Goal: Information Seeking & Learning: Check status

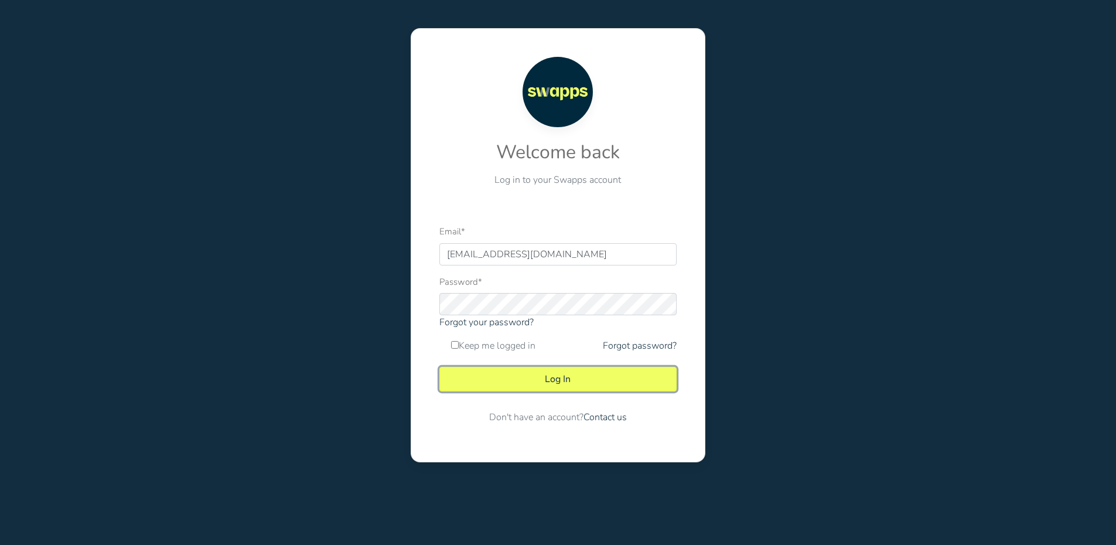
click at [578, 374] on button "Log In" at bounding box center [557, 379] width 237 height 25
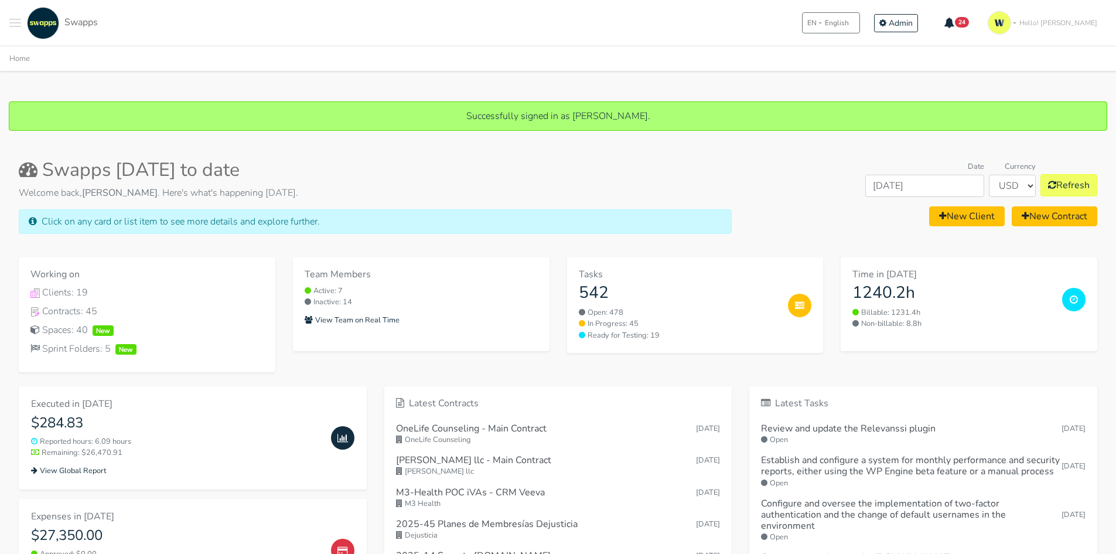
click at [15, 21] on button "Toggle navigation menu" at bounding box center [15, 23] width 12 height 32
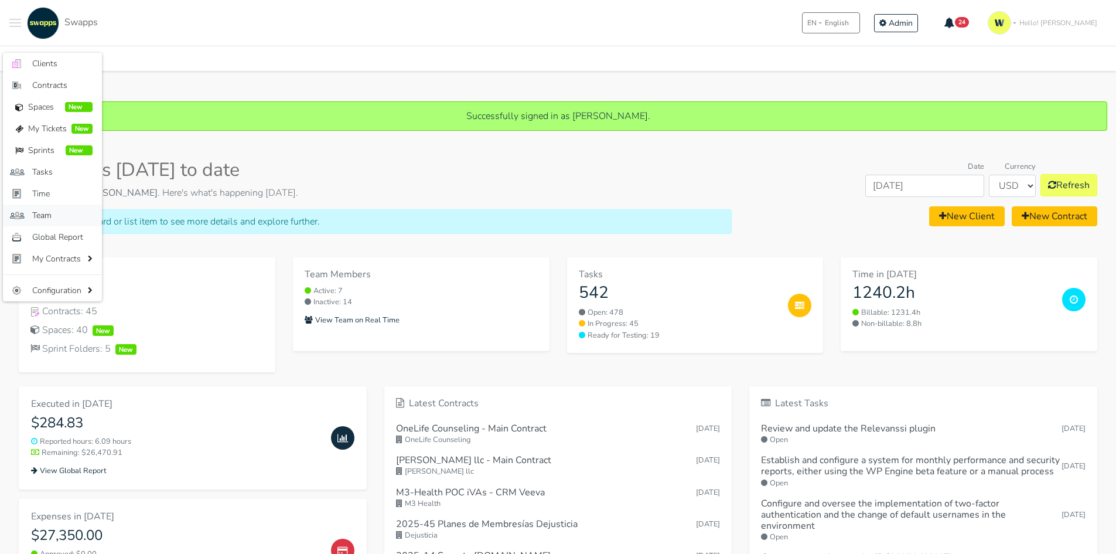
click at [55, 216] on span "Team" at bounding box center [62, 215] width 60 height 12
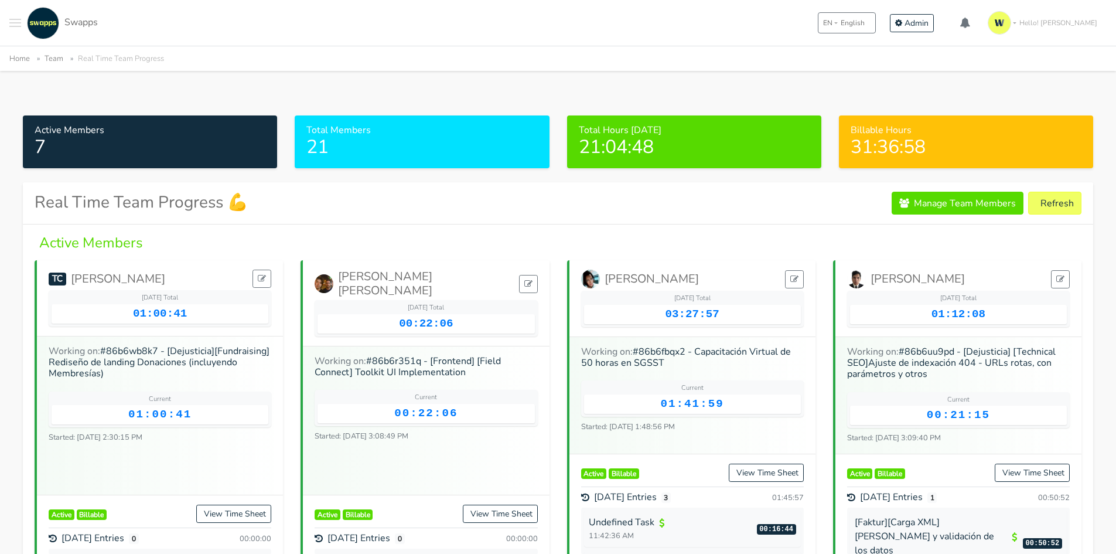
click at [13, 26] on span "Toggle navigation menu" at bounding box center [15, 26] width 12 height 1
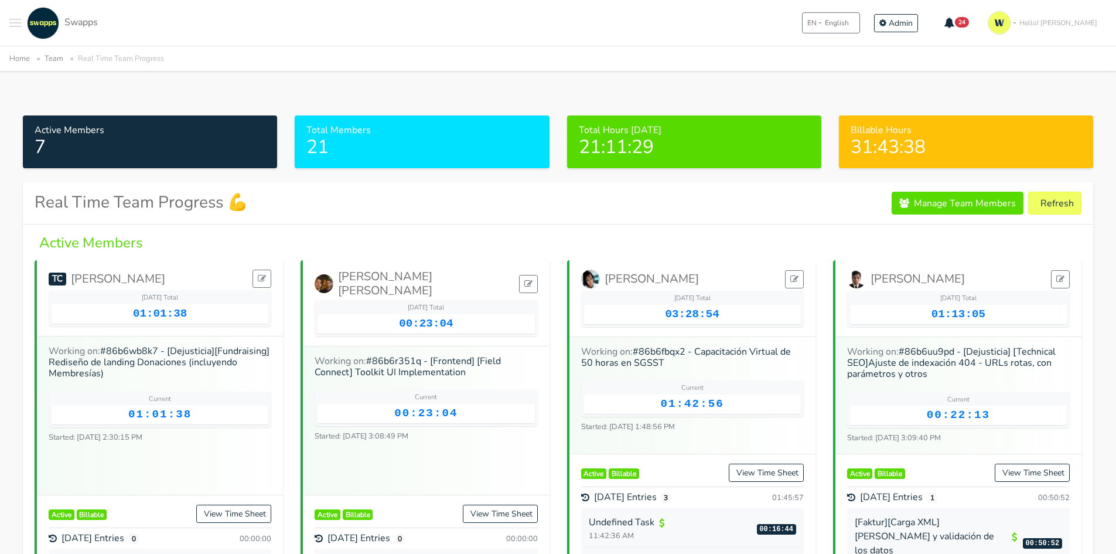
click at [22, 15] on div ".cls-1 { fill: #F15CFF; } .cls-2 { fill: #9a9a9a; } Clients Contracts Spaces Ne…" at bounding box center [53, 23] width 88 height 32
click at [18, 23] on span "Toggle navigation menu" at bounding box center [15, 22] width 12 height 1
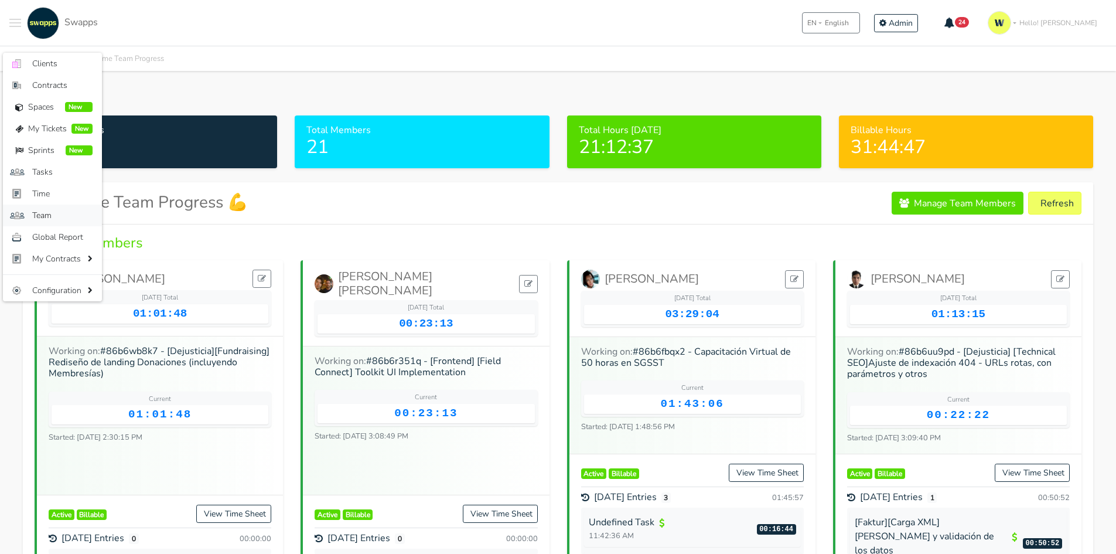
click at [49, 218] on span "Team" at bounding box center [62, 215] width 60 height 12
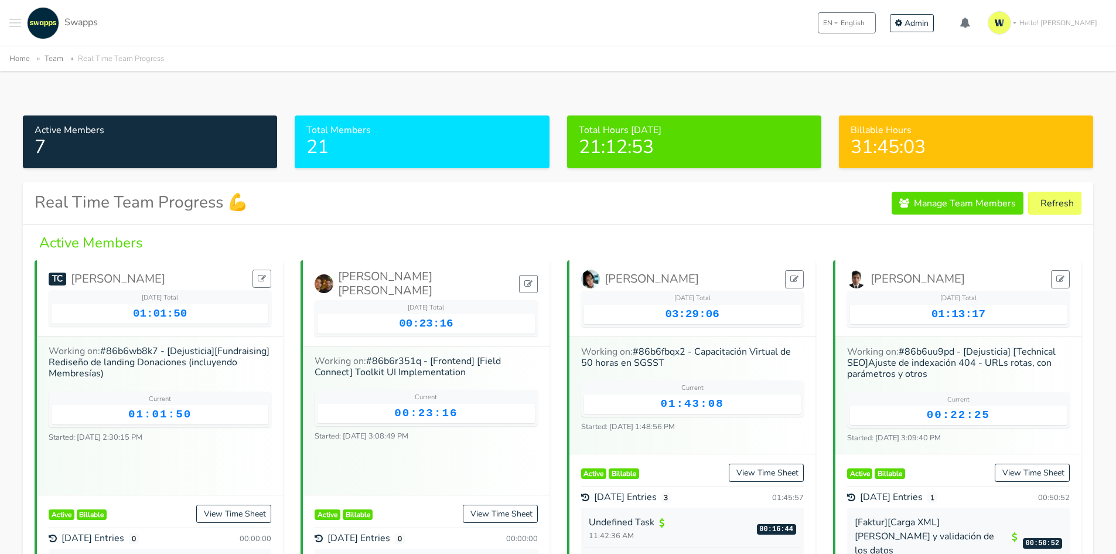
click at [11, 21] on button "Toggle navigation menu" at bounding box center [15, 23] width 12 height 32
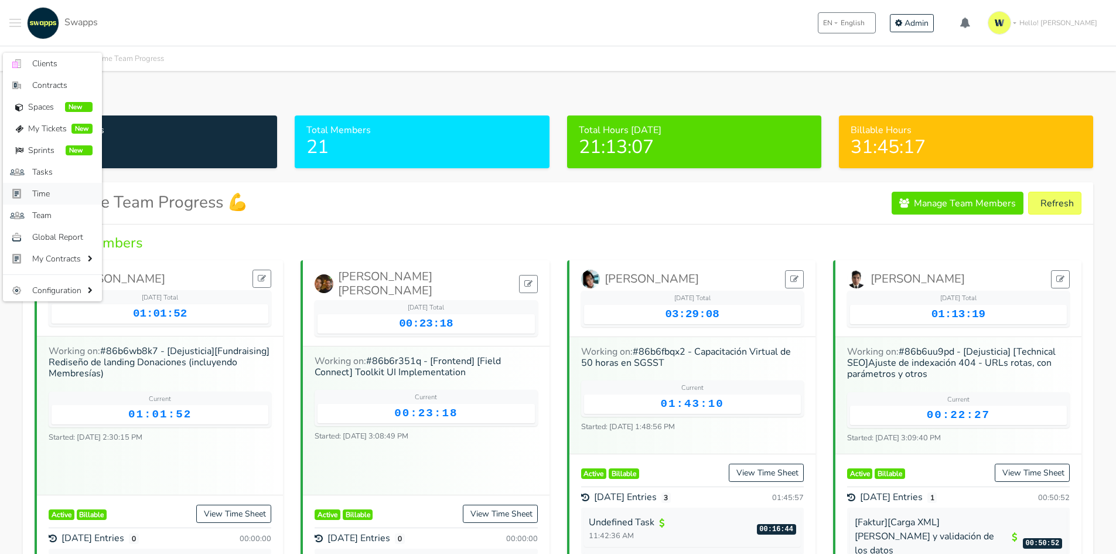
click at [50, 196] on span "Time" at bounding box center [62, 193] width 60 height 12
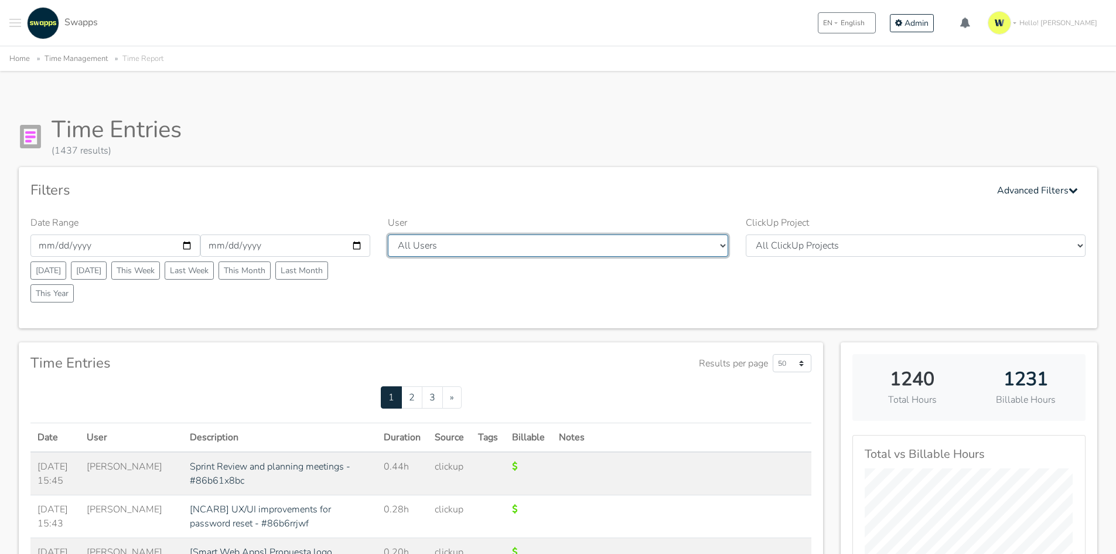
click at [419, 248] on select "All Users [PERSON_NAME] [PERSON_NAME] [GEOGRAPHIC_DATA] Swapps Tech [PERSON_NAM…" at bounding box center [558, 245] width 340 height 22
select select "44"
click at [388, 234] on select "All Users Andres Cristian Mateo Angie Diego Swapps Tech Alejandra Tatiana Campo…" at bounding box center [558, 245] width 340 height 22
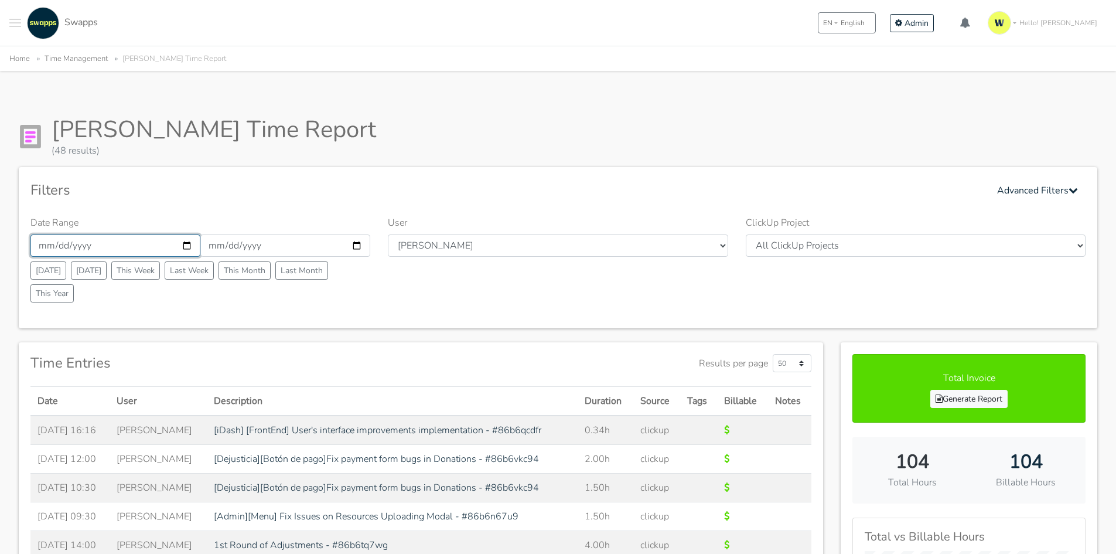
click at [136, 252] on input "2025-09-01" at bounding box center [115, 245] width 170 height 22
click at [190, 247] on input "2025-09-01" at bounding box center [115, 245] width 170 height 22
type input "2025-09-29"
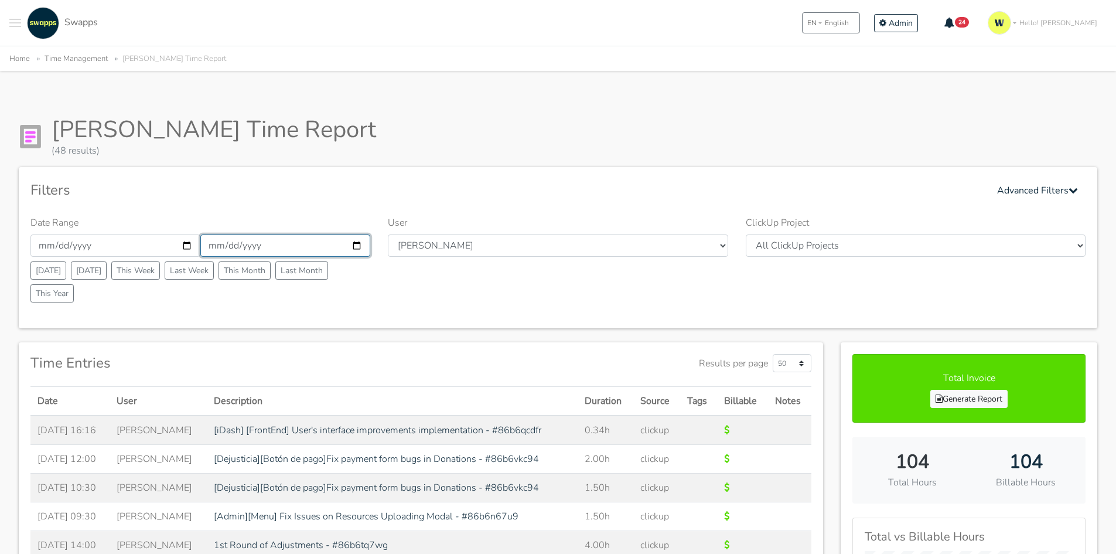
click at [292, 250] on input "2025-09-30" at bounding box center [285, 245] width 170 height 22
click at [354, 245] on input "2025-09-30" at bounding box center [285, 245] width 170 height 22
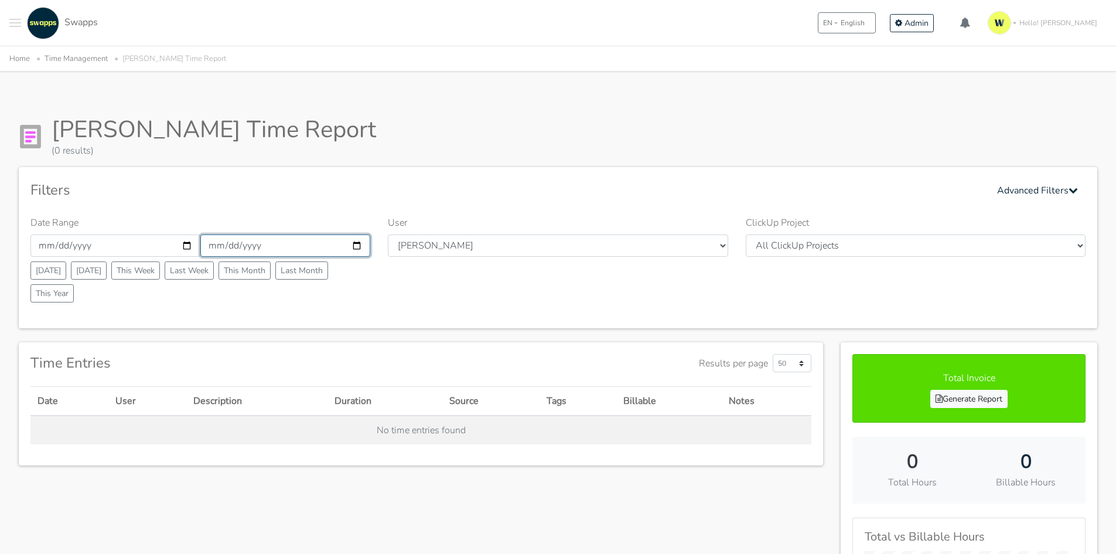
click at [337, 244] on input "[DATE]" at bounding box center [285, 245] width 170 height 22
click at [354, 246] on input "[DATE]" at bounding box center [285, 245] width 170 height 22
type input "[DATE]"
click at [379, 196] on div "Filters Advanced Filters" at bounding box center [557, 190] width 1055 height 23
click at [408, 35] on div ".cls-1 { fill: #F15CFF; } .cls-2 { fill: #9a9a9a; } Clients Contracts Spaces Ne…" at bounding box center [558, 23] width 1116 height 46
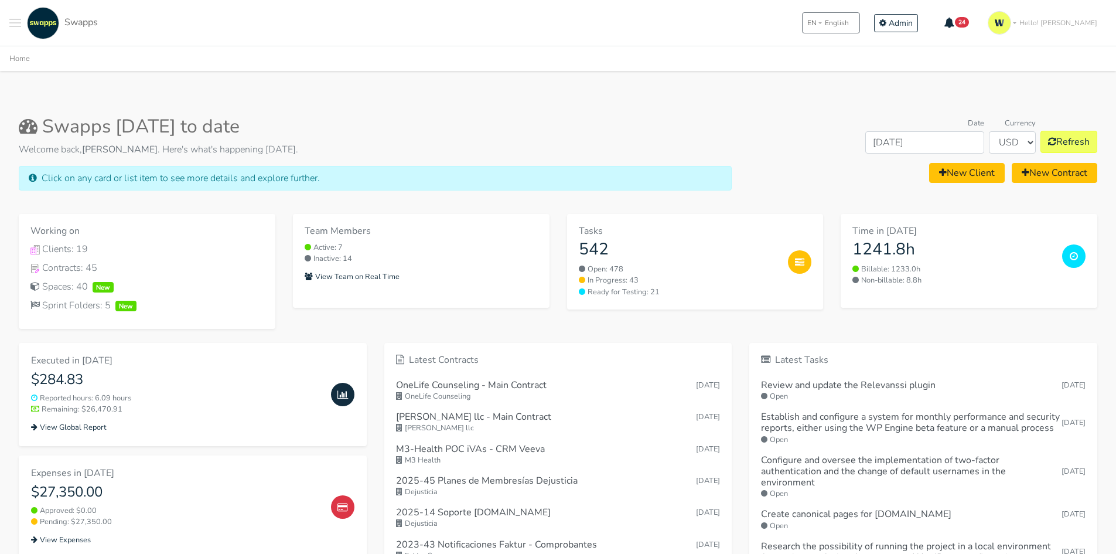
click at [23, 28] on div ".cls-1 { fill: #F15CFF; } .cls-2 { fill: #9a9a9a; } Clients Contracts Spaces Ne…" at bounding box center [53, 23] width 88 height 32
click at [15, 26] on span "Toggle navigation menu" at bounding box center [15, 26] width 12 height 1
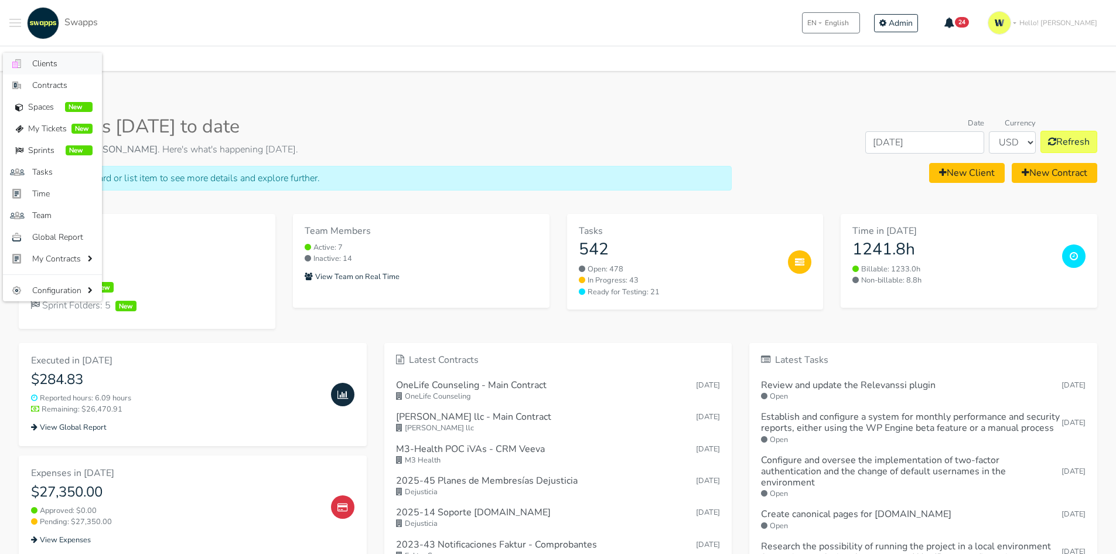
click at [64, 64] on span "Clients" at bounding box center [62, 63] width 60 height 12
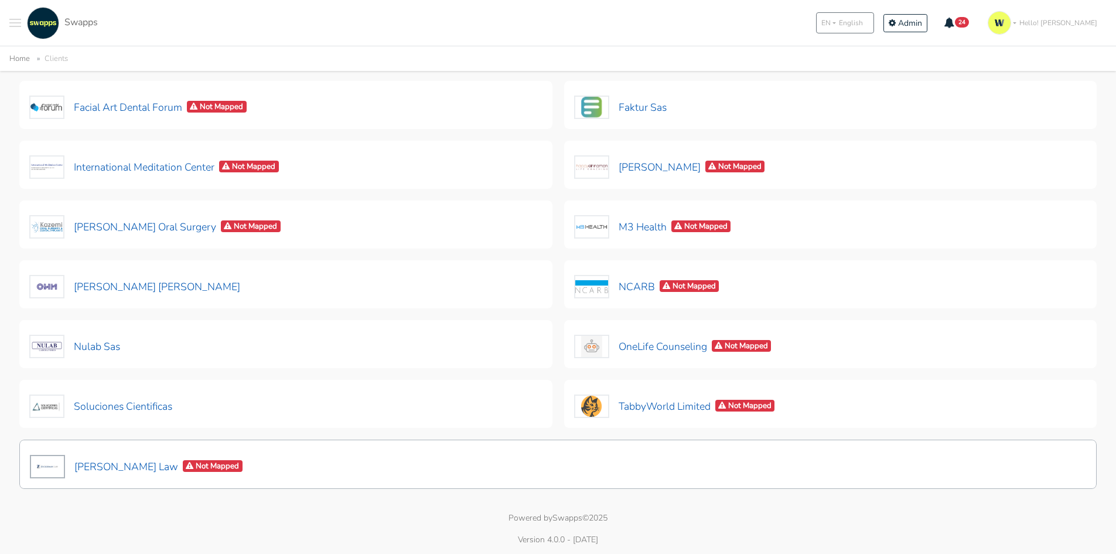
scroll to position [284, 0]
click at [80, 466] on button "[PERSON_NAME] Law Not Mapped" at bounding box center [136, 465] width 214 height 25
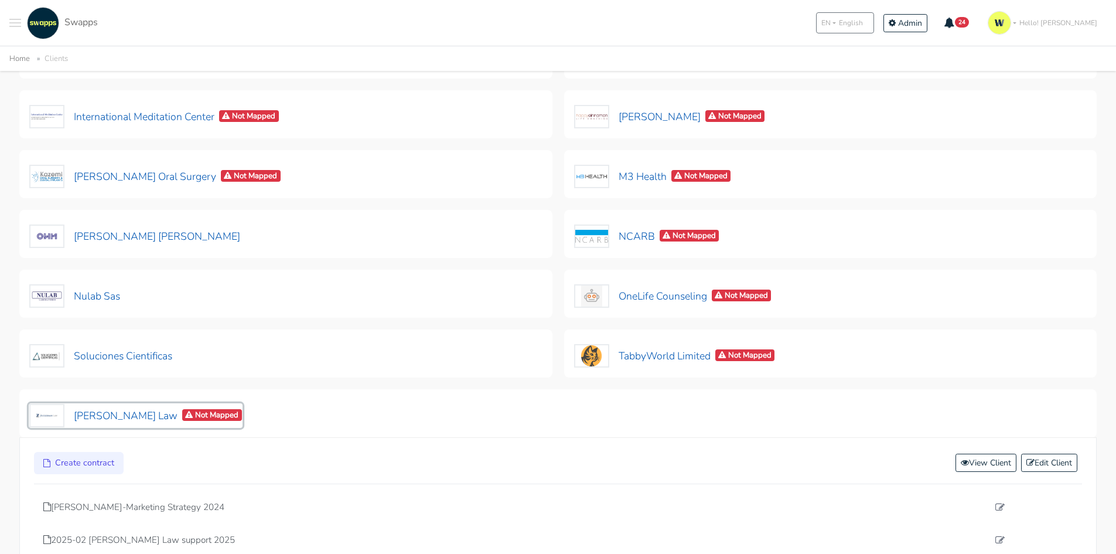
scroll to position [401, 0]
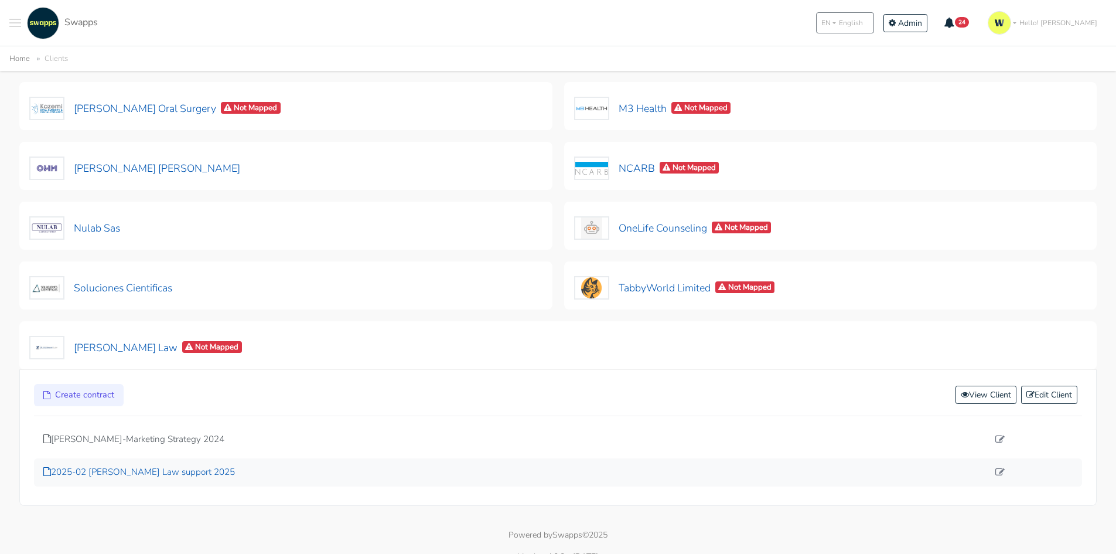
click at [124, 474] on p "2025-02 [PERSON_NAME] Law support 2025" at bounding box center [515, 471] width 945 height 13
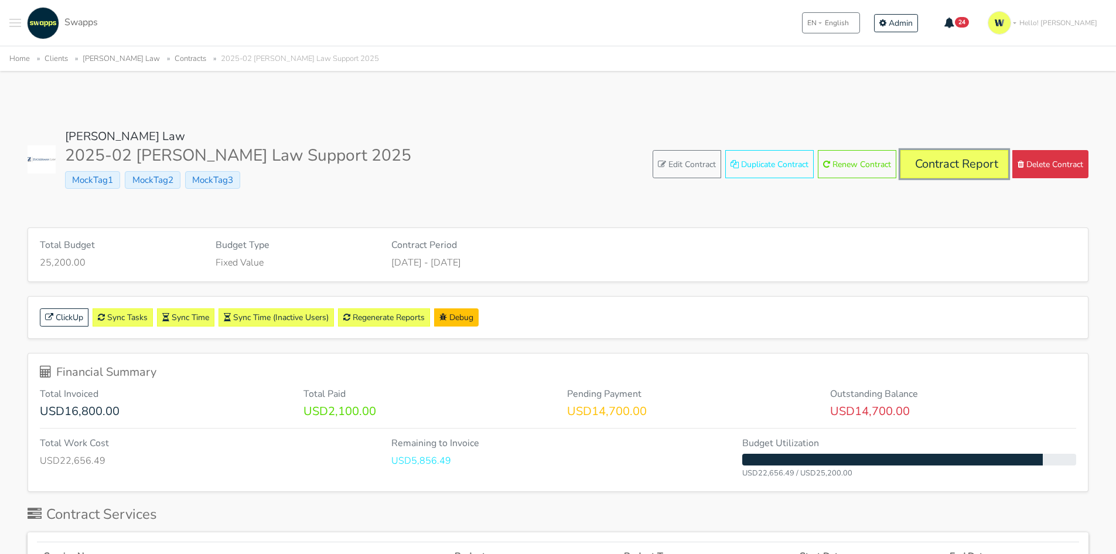
click at [949, 166] on link "Contract Report" at bounding box center [954, 164] width 108 height 28
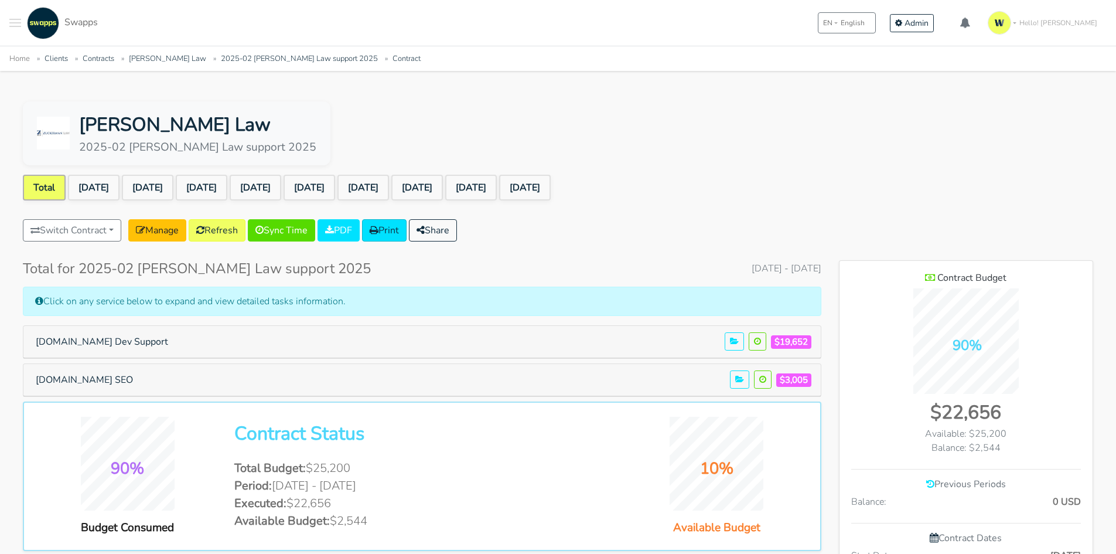
scroll to position [955, 254]
click at [497, 190] on link "Aug 2025" at bounding box center [471, 188] width 52 height 26
click at [112, 346] on button "zuckermanlaw.com Dev Support" at bounding box center [102, 341] width 148 height 22
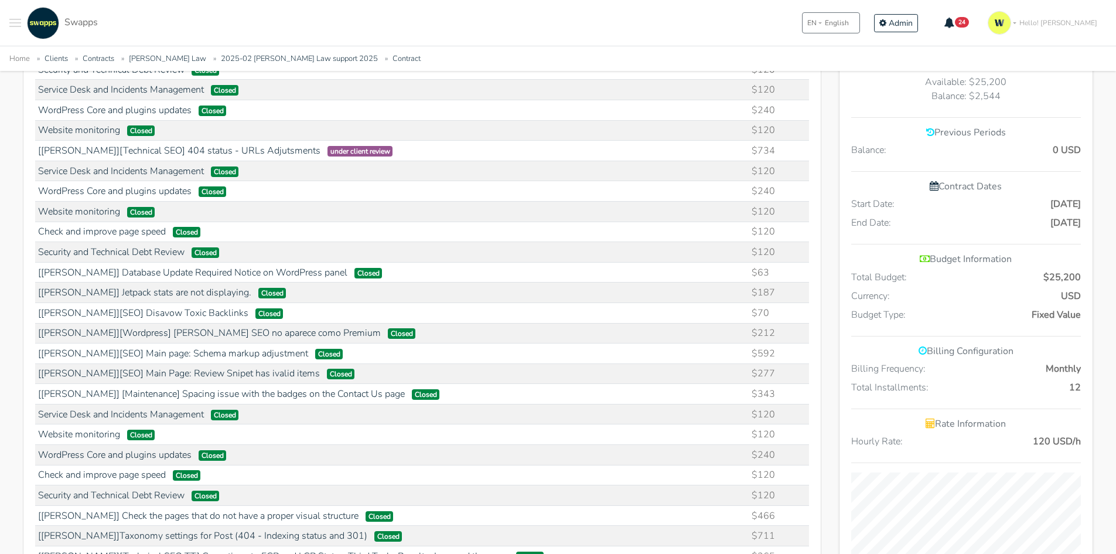
scroll to position [392, 0]
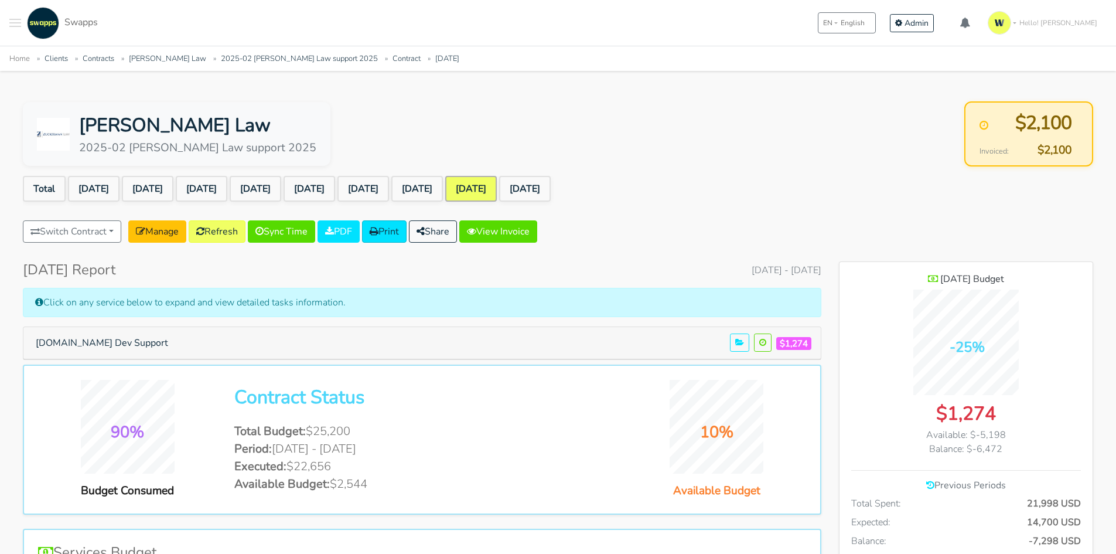
scroll to position [917, 254]
click at [75, 340] on button "zuckermanlaw.com Dev Support" at bounding box center [102, 343] width 148 height 22
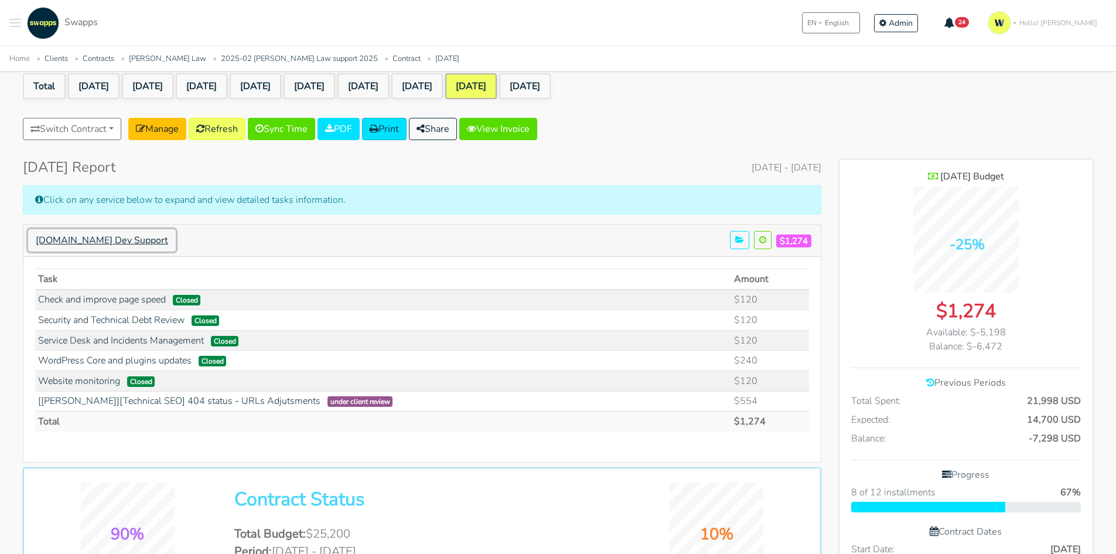
scroll to position [0, 0]
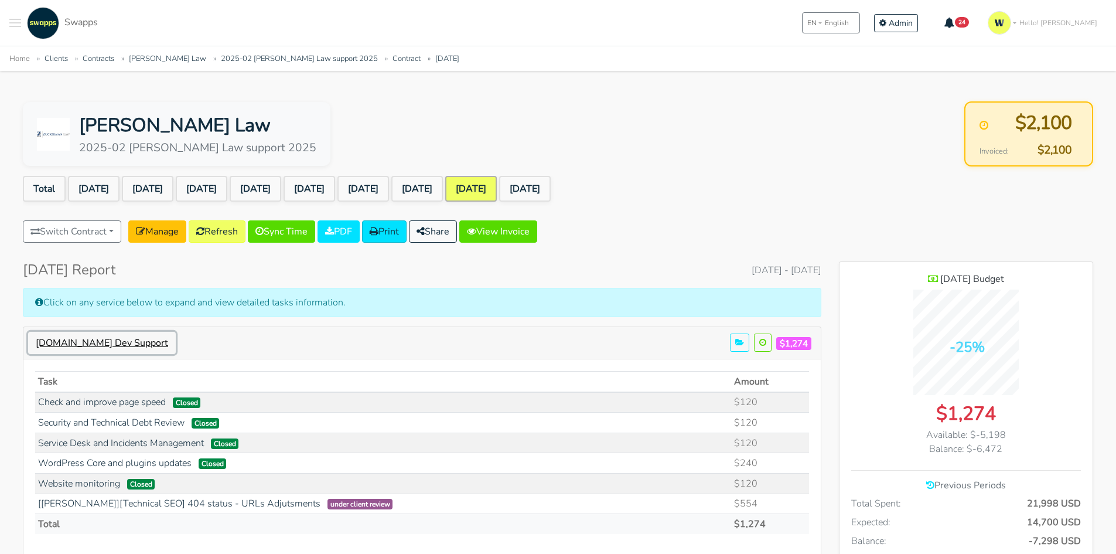
click at [107, 341] on button "zuckermanlaw.com Dev Support" at bounding box center [102, 343] width 148 height 22
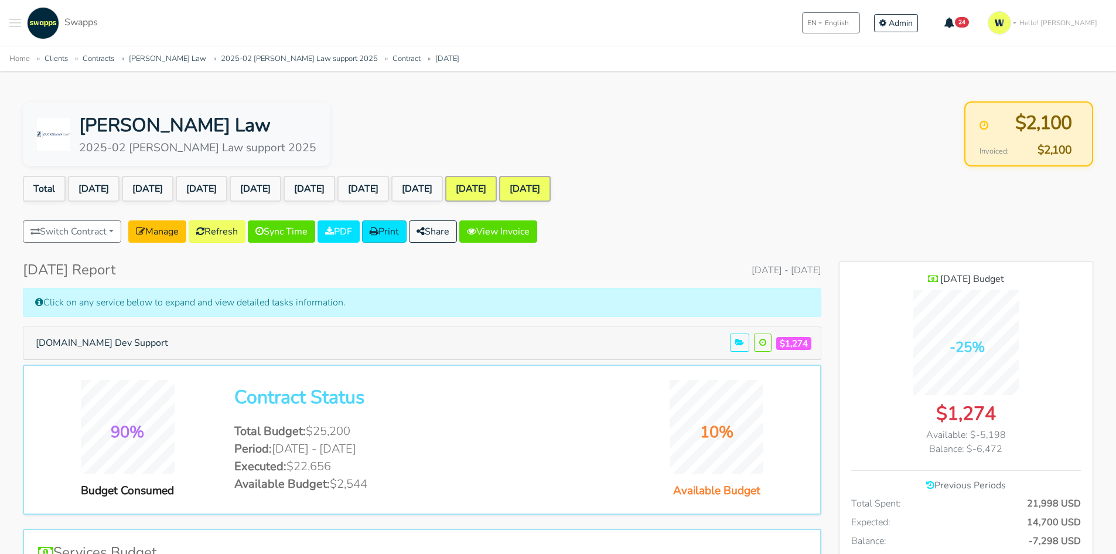
click at [551, 180] on link "[DATE]" at bounding box center [525, 189] width 52 height 26
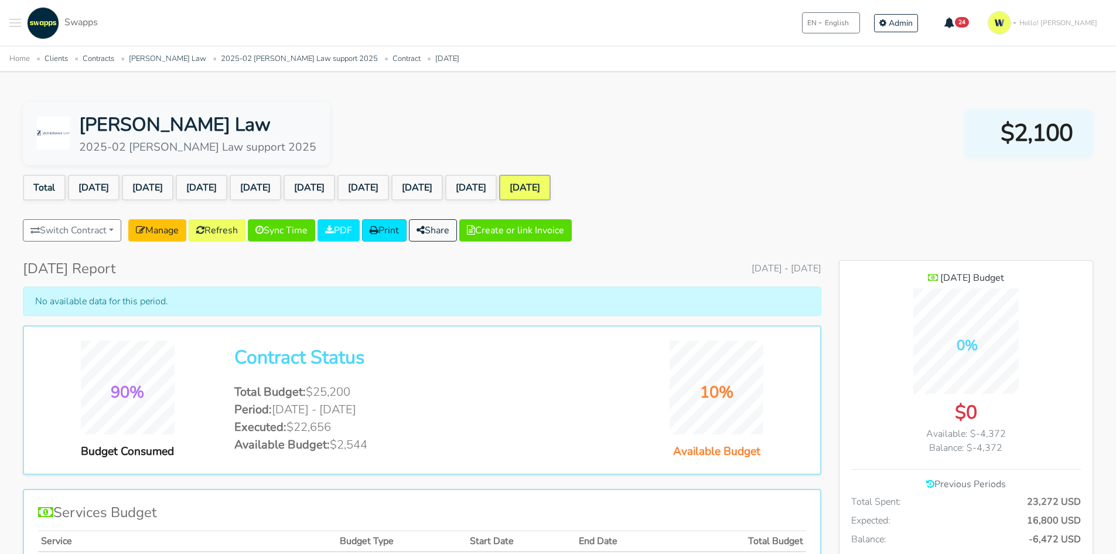
click at [9, 30] on div ".cls-1 { fill: #F15CFF; } .cls-2 { fill: #9a9a9a; } Clients Contracts Spaces Ne…" at bounding box center [558, 23] width 1116 height 46
click at [13, 21] on button "Toggle navigation menu" at bounding box center [15, 23] width 12 height 32
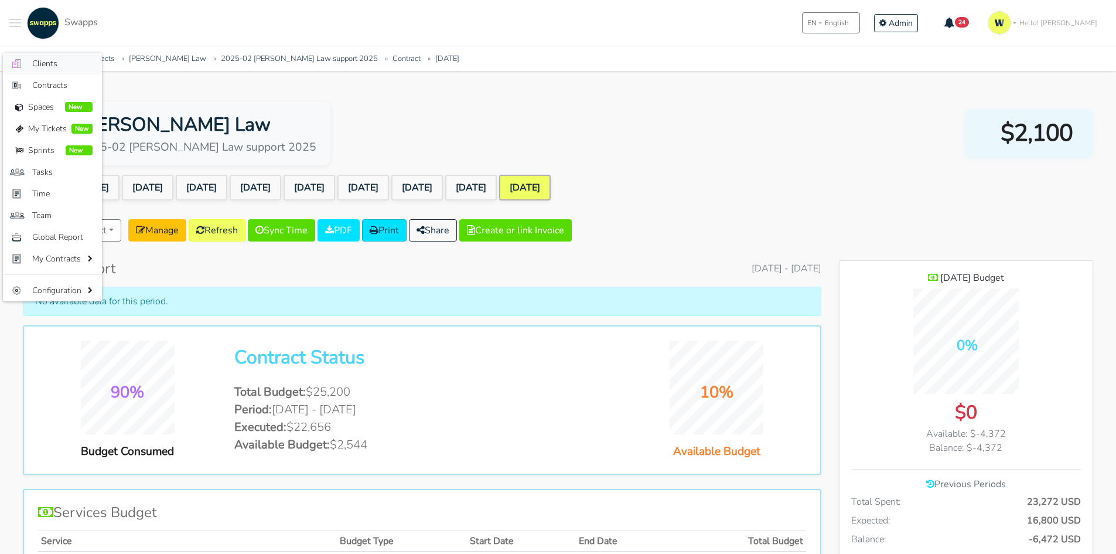
click at [59, 56] on link ".cls-1 { fill: #F15CFF; } .cls-2 { fill: #9a9a9a; } Clients" at bounding box center [52, 64] width 99 height 22
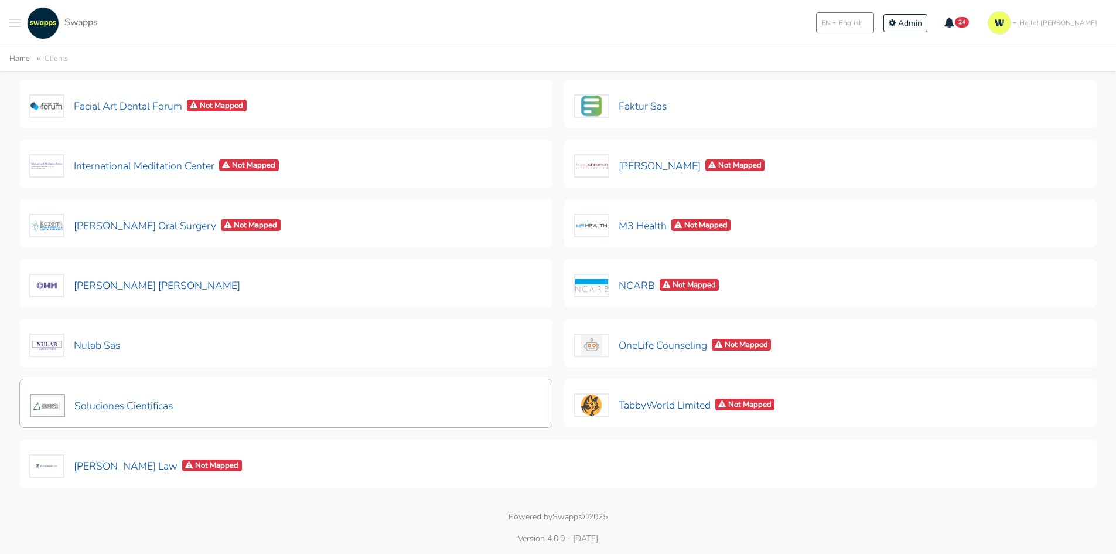
scroll to position [284, 0]
click at [610, 280] on button "NCARB Not Mapped" at bounding box center [647, 286] width 146 height 25
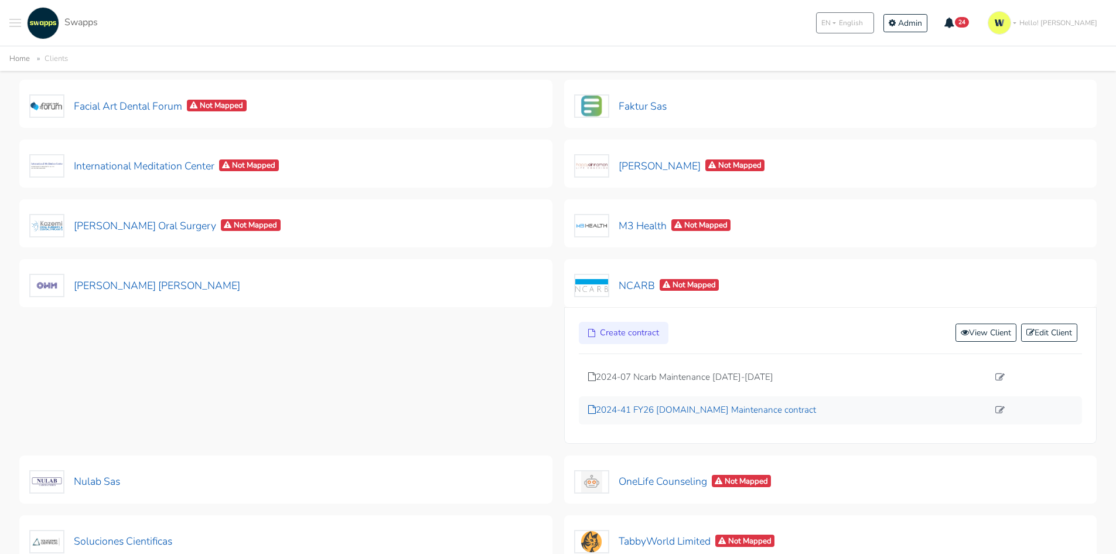
click at [696, 409] on p "2024-41 FY26 [DOMAIN_NAME] Maintenance contract" at bounding box center [788, 409] width 401 height 13
